Goal: Navigation & Orientation: Find specific page/section

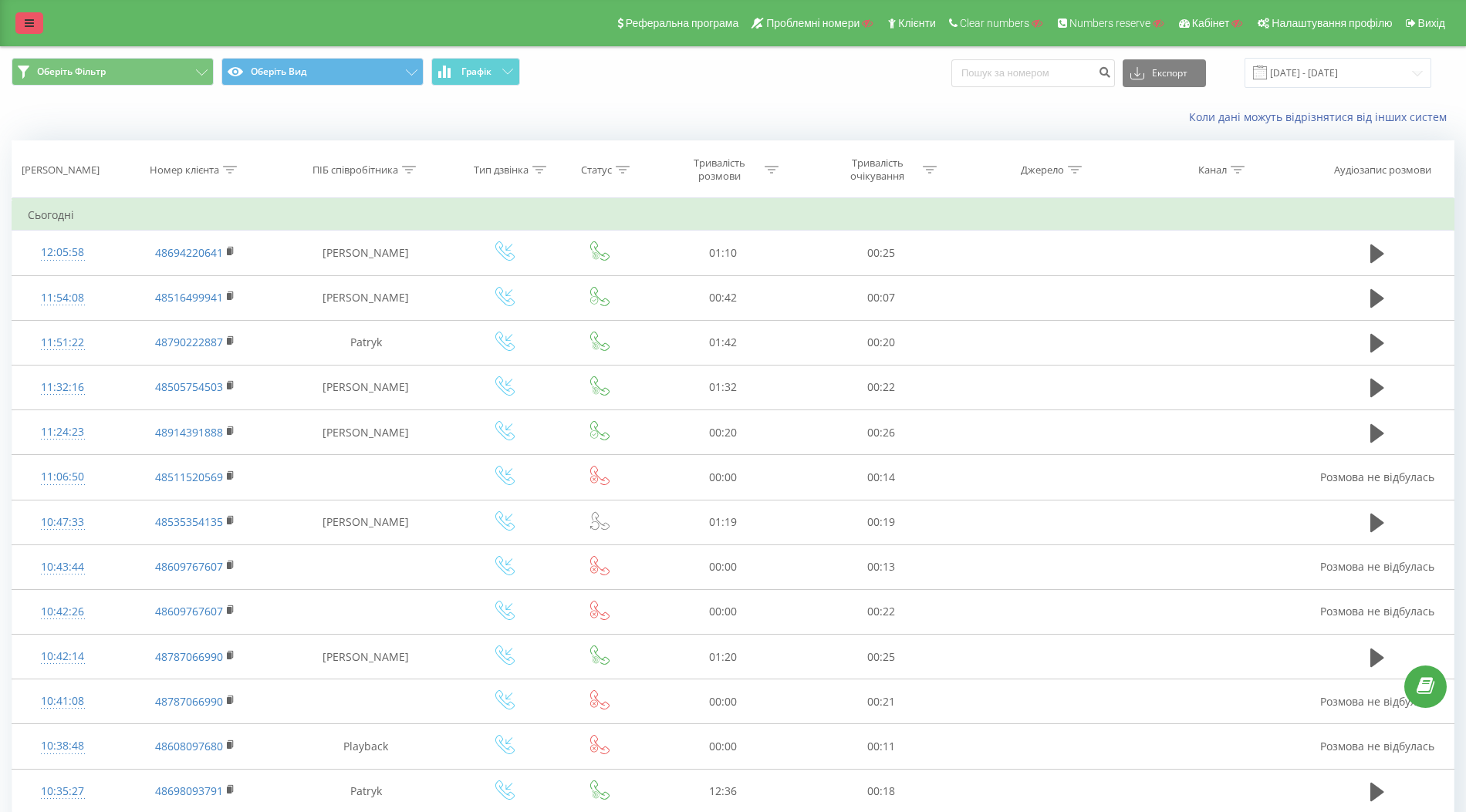
click at [22, 17] on link at bounding box center [29, 22] width 28 height 22
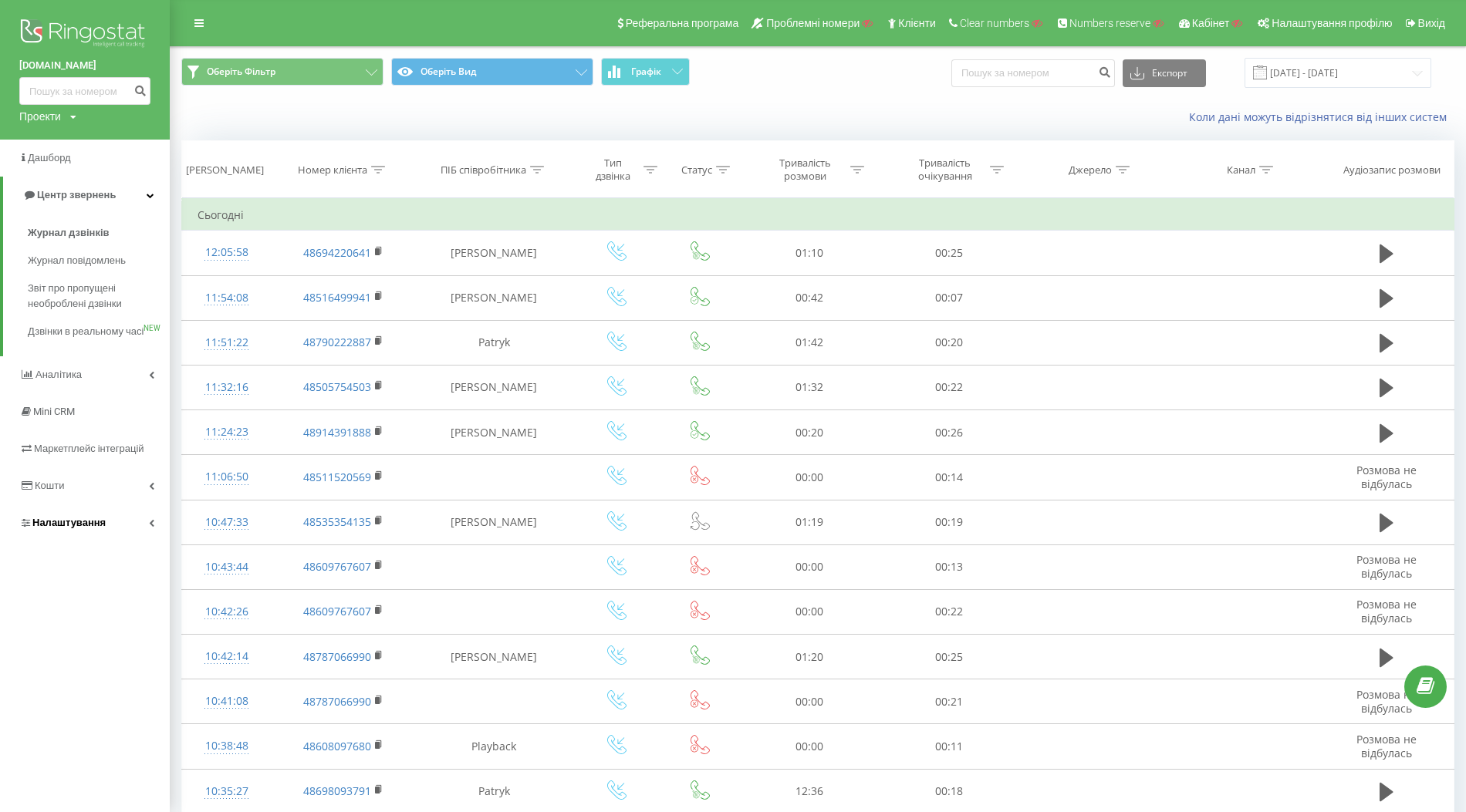
click at [65, 528] on span "Налаштування" at bounding box center [70, 522] width 73 height 11
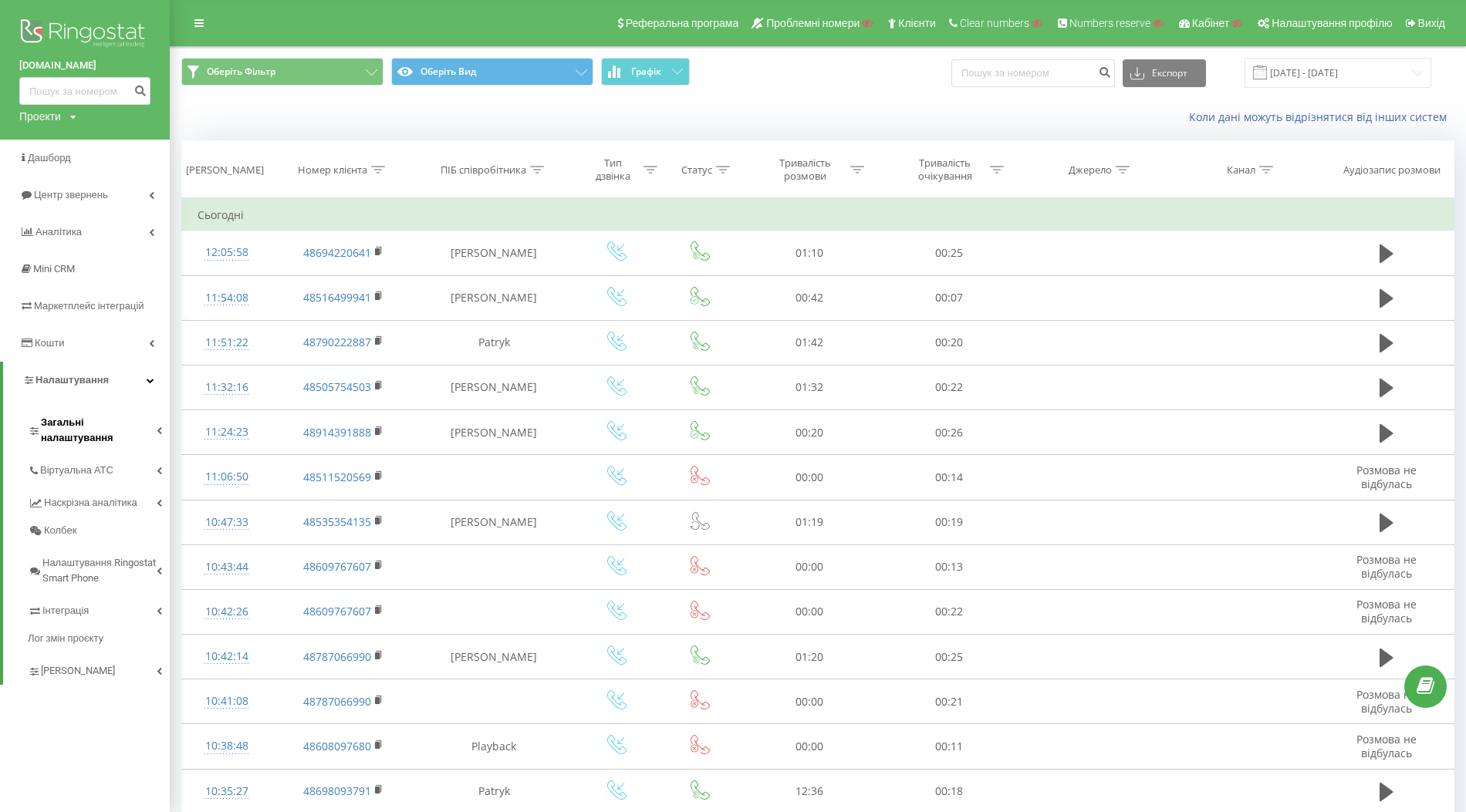
click at [78, 429] on span "Загальні налаштування" at bounding box center [98, 430] width 116 height 31
